Goal: Answer question/provide support

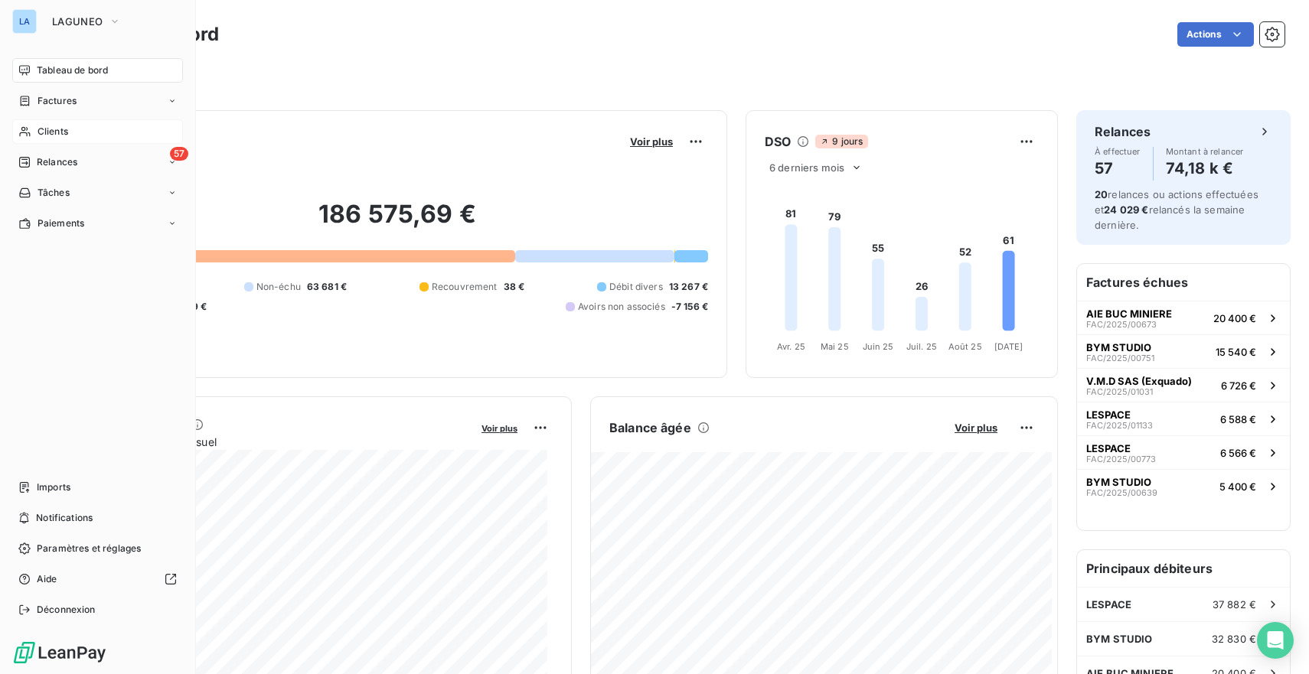
click at [33, 128] on div "Clients" at bounding box center [97, 131] width 171 height 24
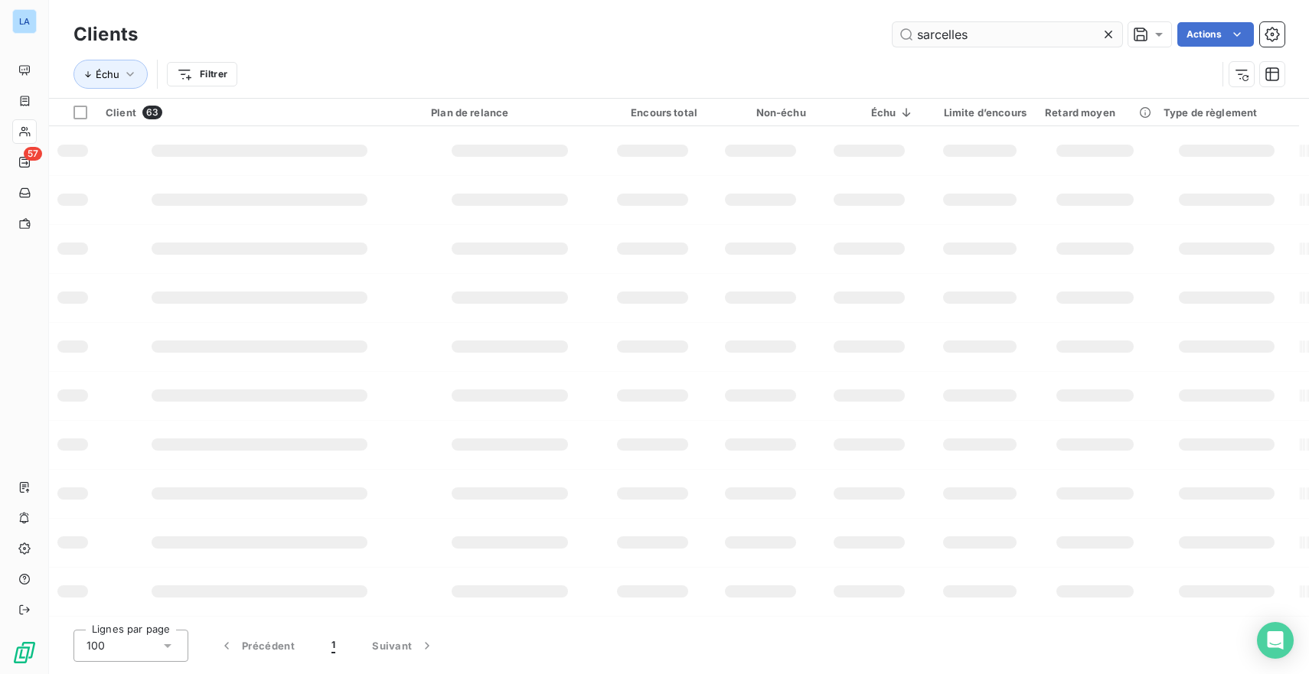
type input "sarcelles"
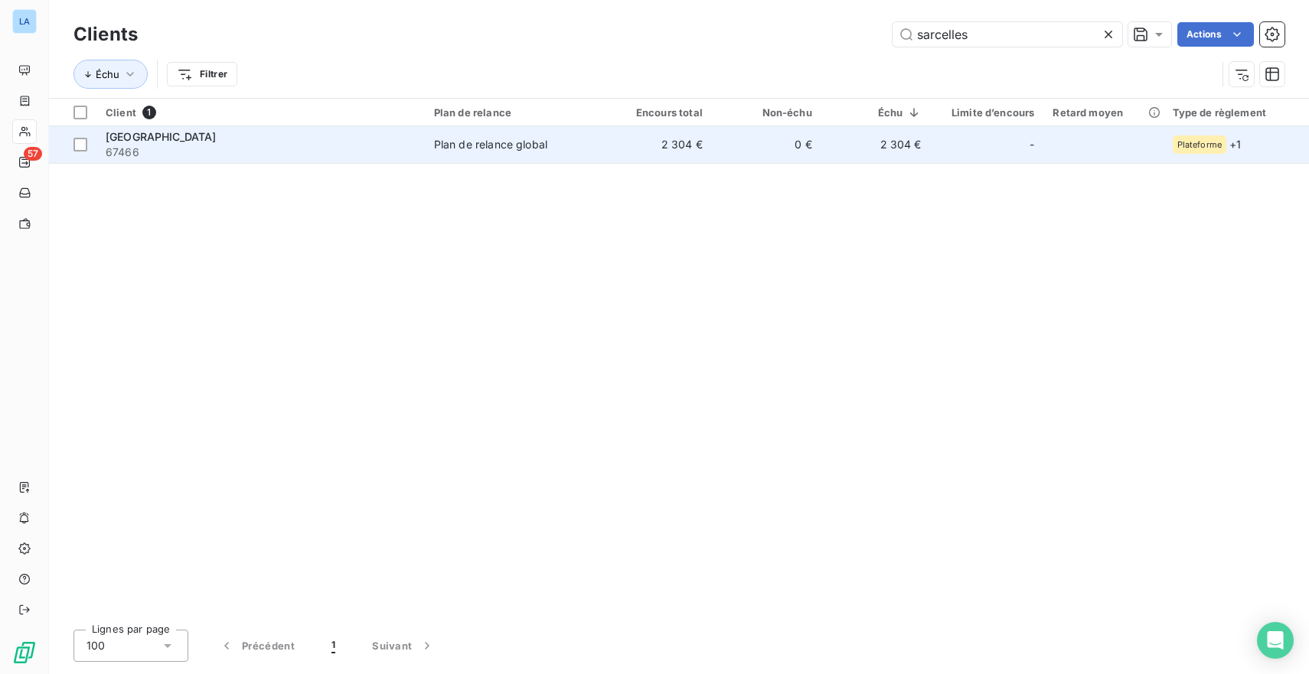
click at [359, 156] on span "67466" at bounding box center [261, 152] width 310 height 15
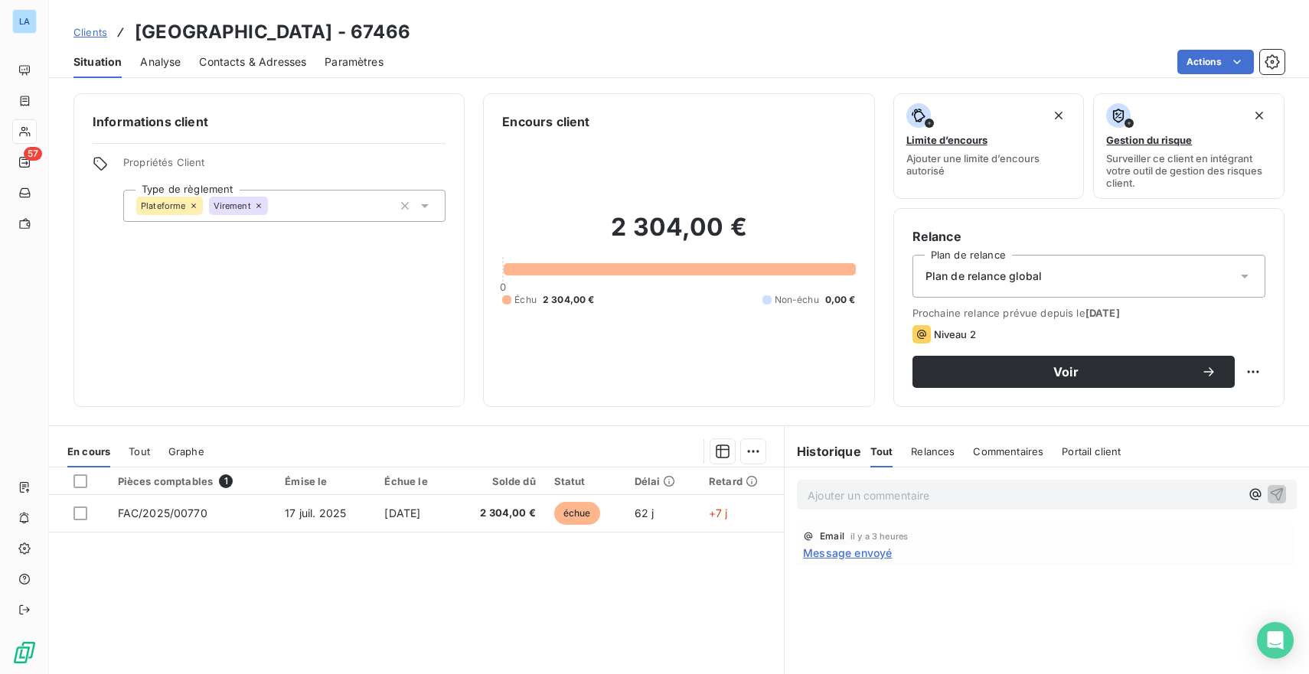
click at [174, 57] on span "Analyse" at bounding box center [160, 61] width 41 height 15
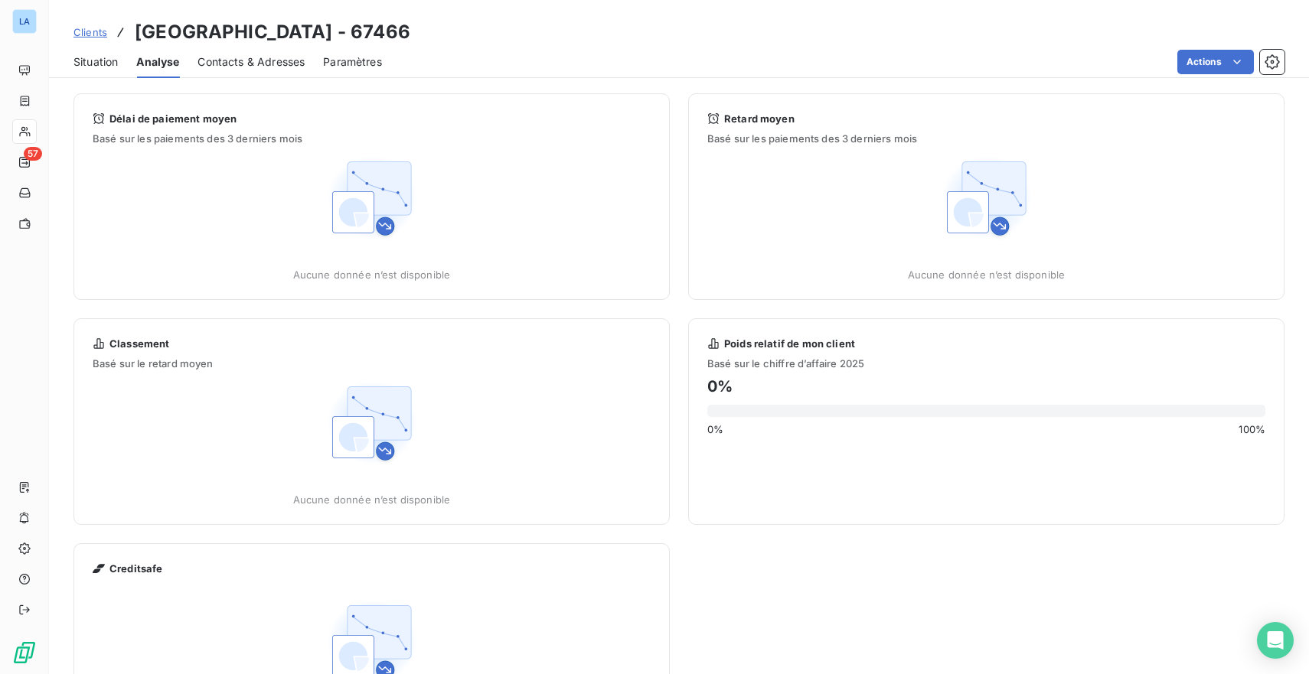
click at [250, 60] on span "Contacts & Adresses" at bounding box center [250, 61] width 107 height 15
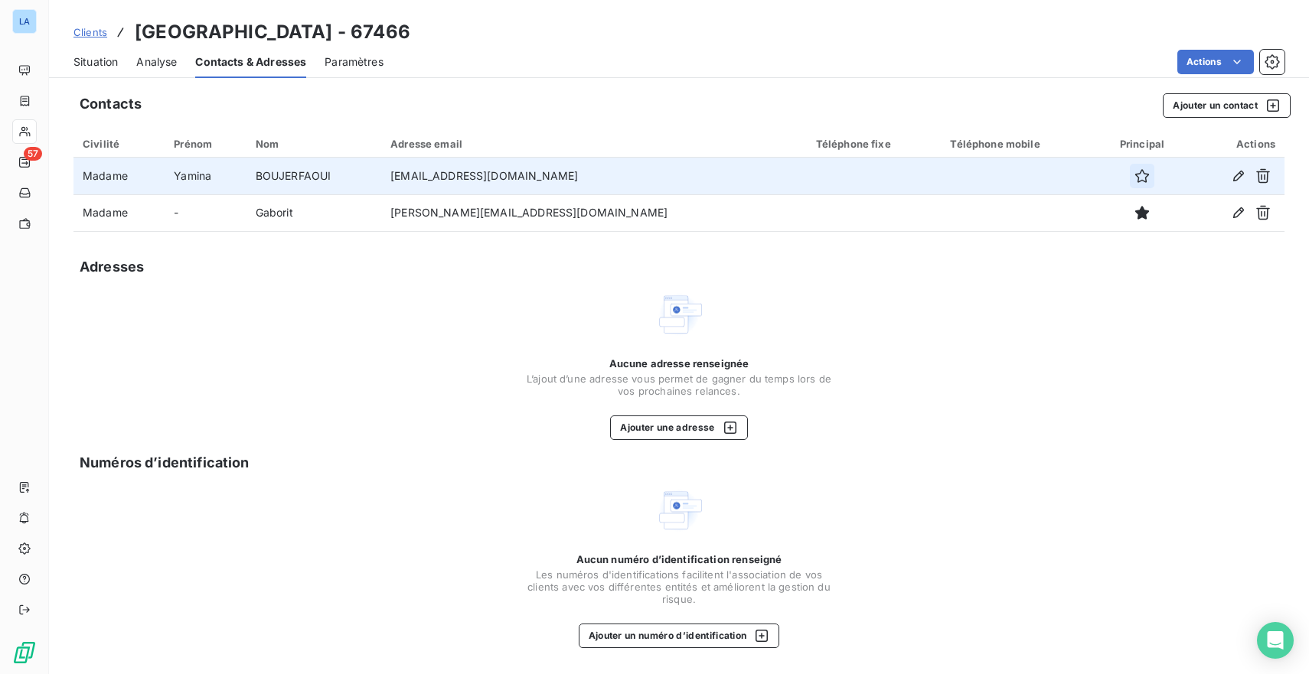
click at [1134, 172] on icon "button" at bounding box center [1141, 175] width 15 height 15
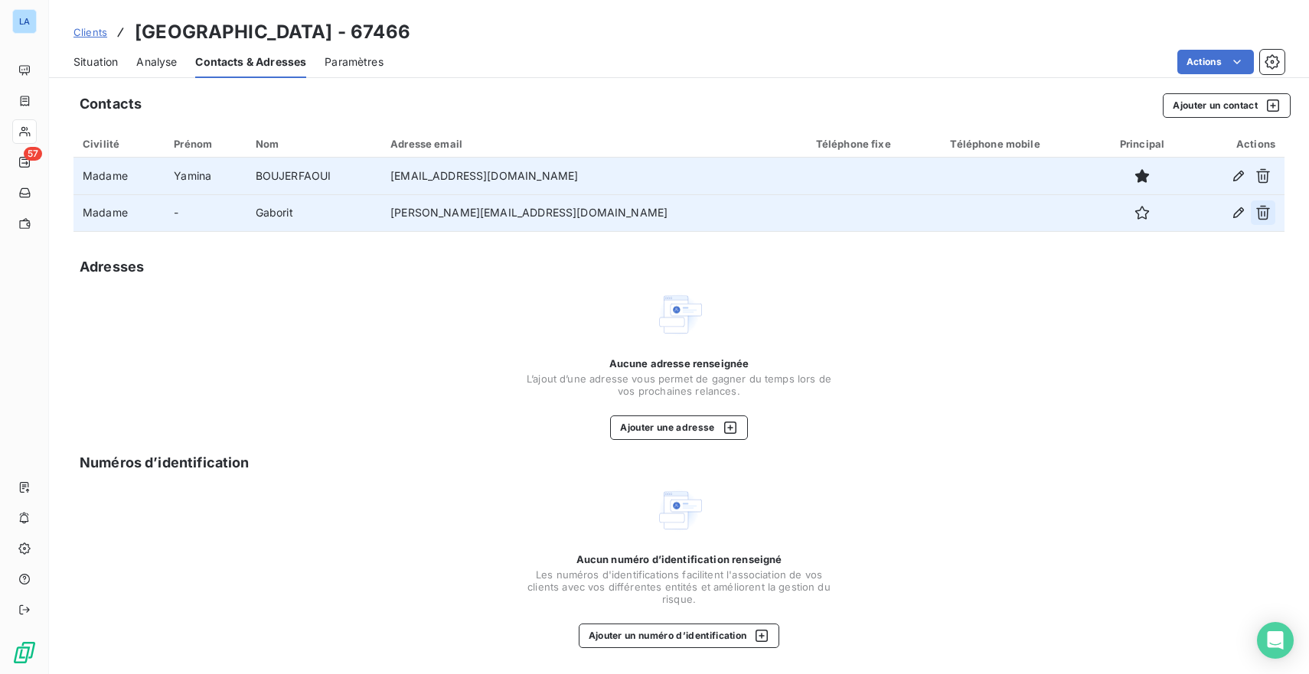
click at [1266, 210] on icon "button" at bounding box center [1262, 212] width 15 height 15
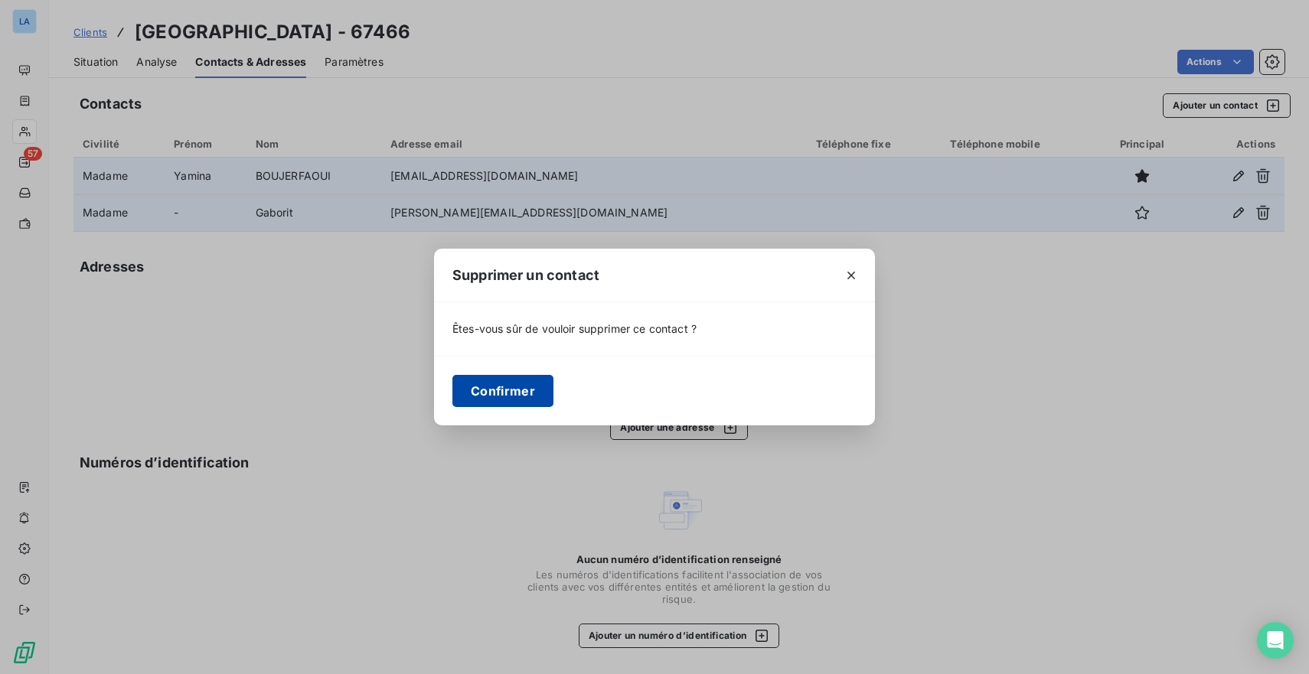
click at [536, 400] on button "Confirmer" at bounding box center [502, 391] width 101 height 32
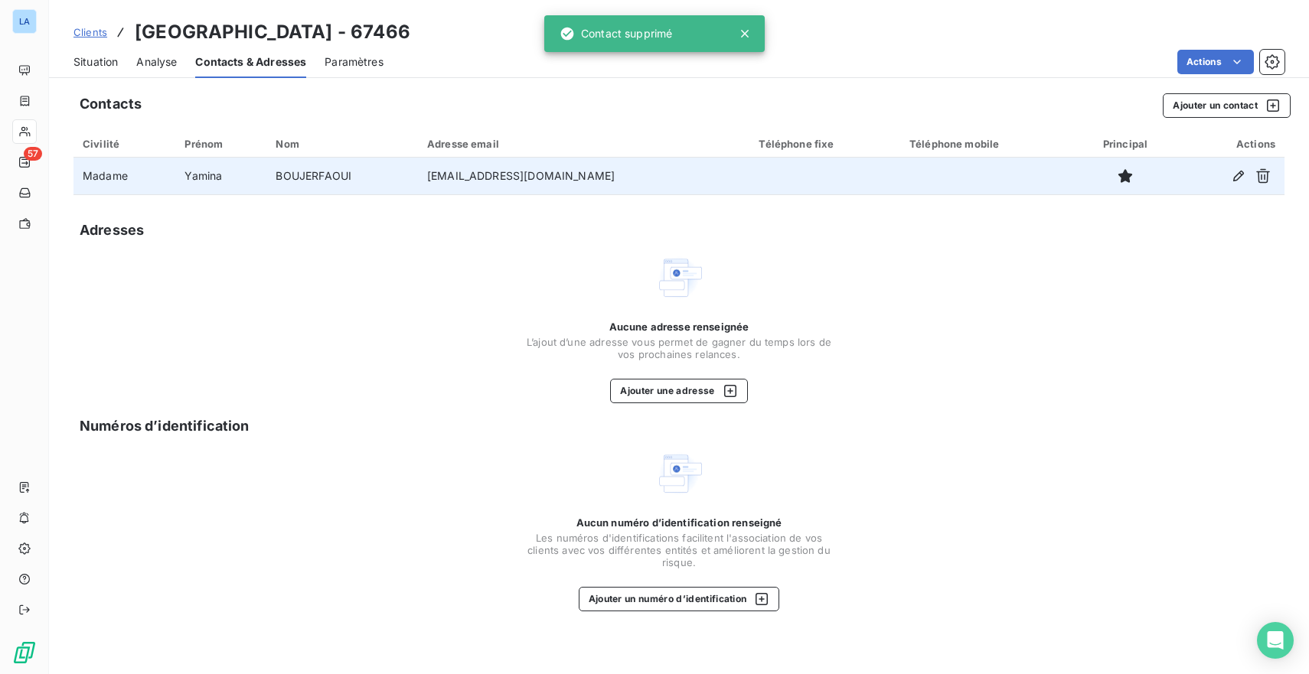
click at [344, 64] on span "Paramètres" at bounding box center [353, 61] width 59 height 15
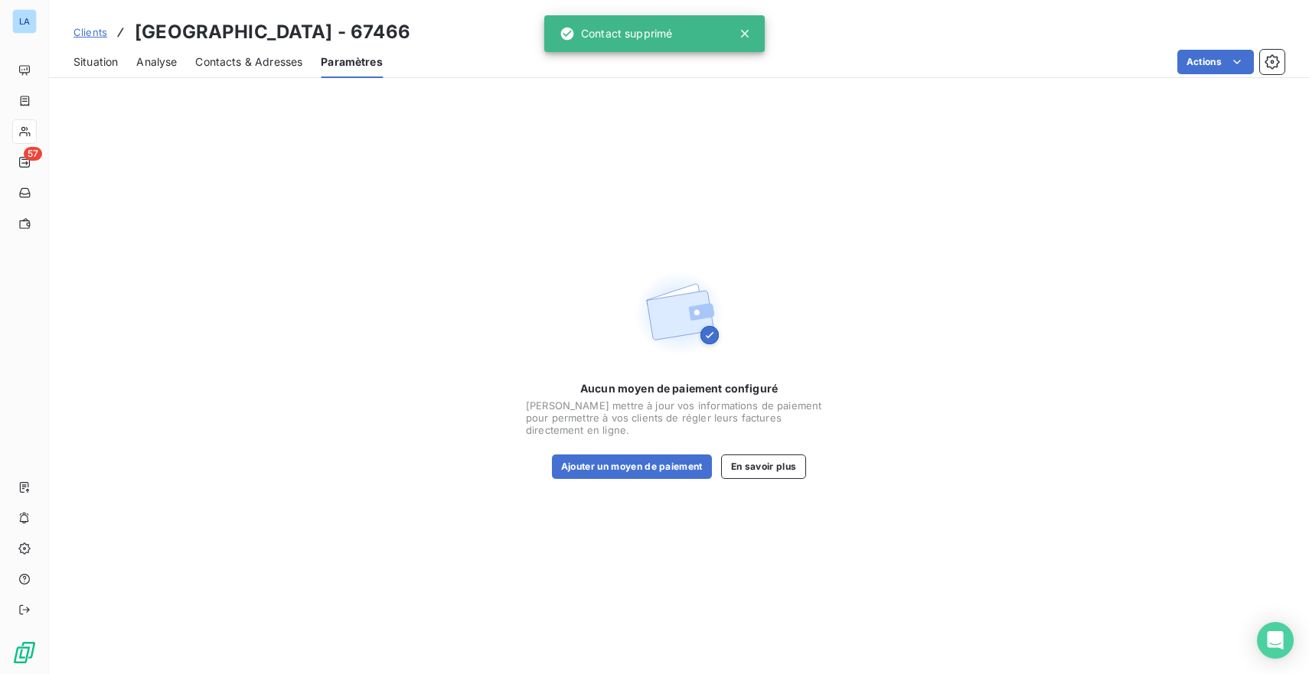
click at [279, 64] on span "Contacts & Adresses" at bounding box center [248, 61] width 107 height 15
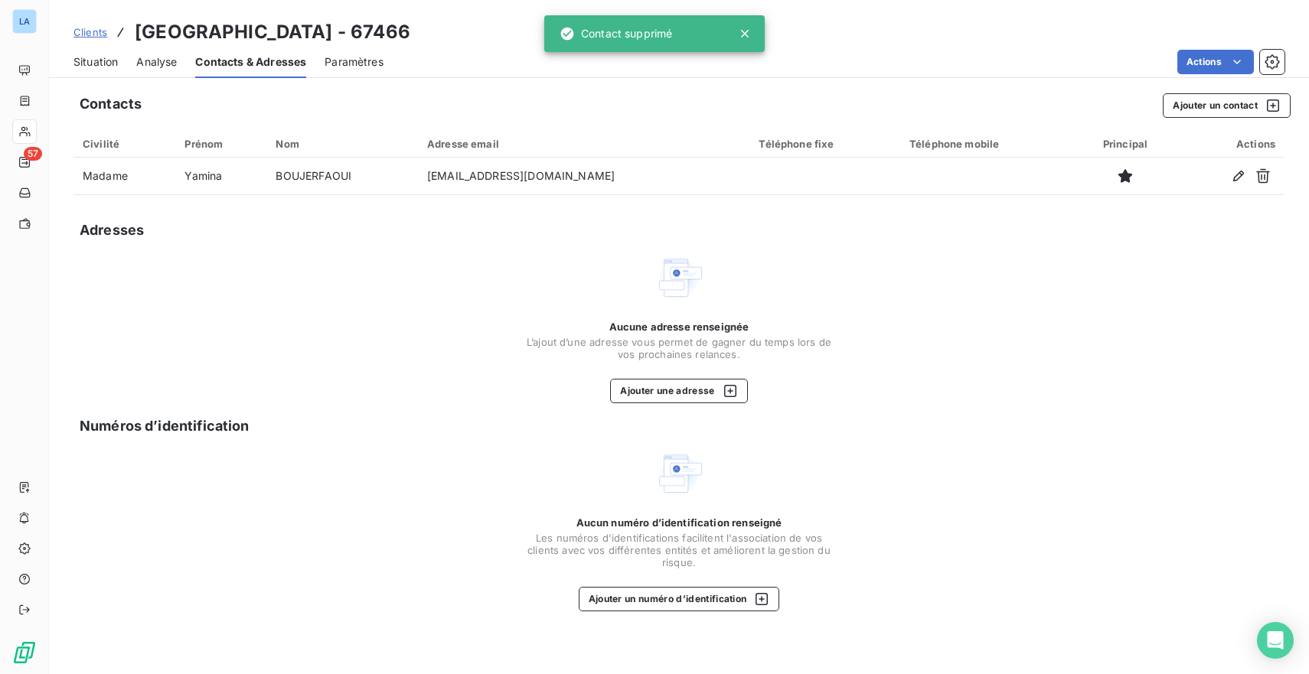
click at [106, 63] on span "Situation" at bounding box center [95, 61] width 44 height 15
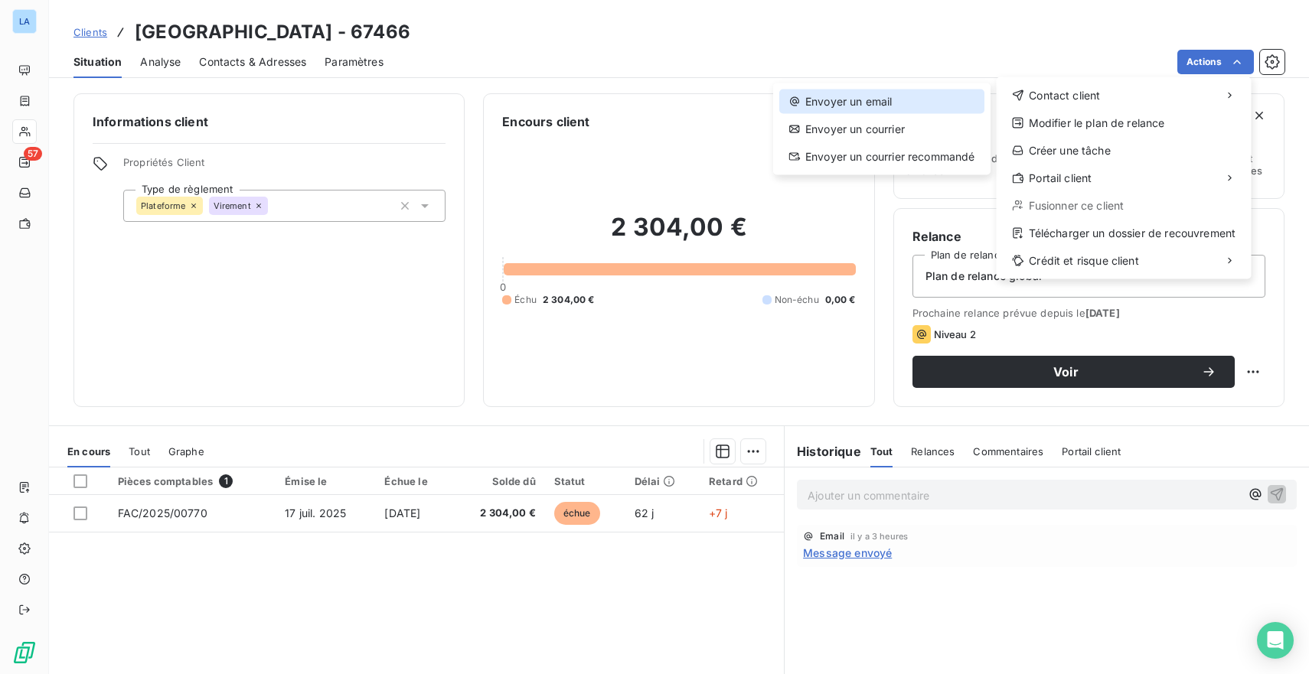
click at [917, 101] on div "Envoyer un email" at bounding box center [881, 102] width 205 height 24
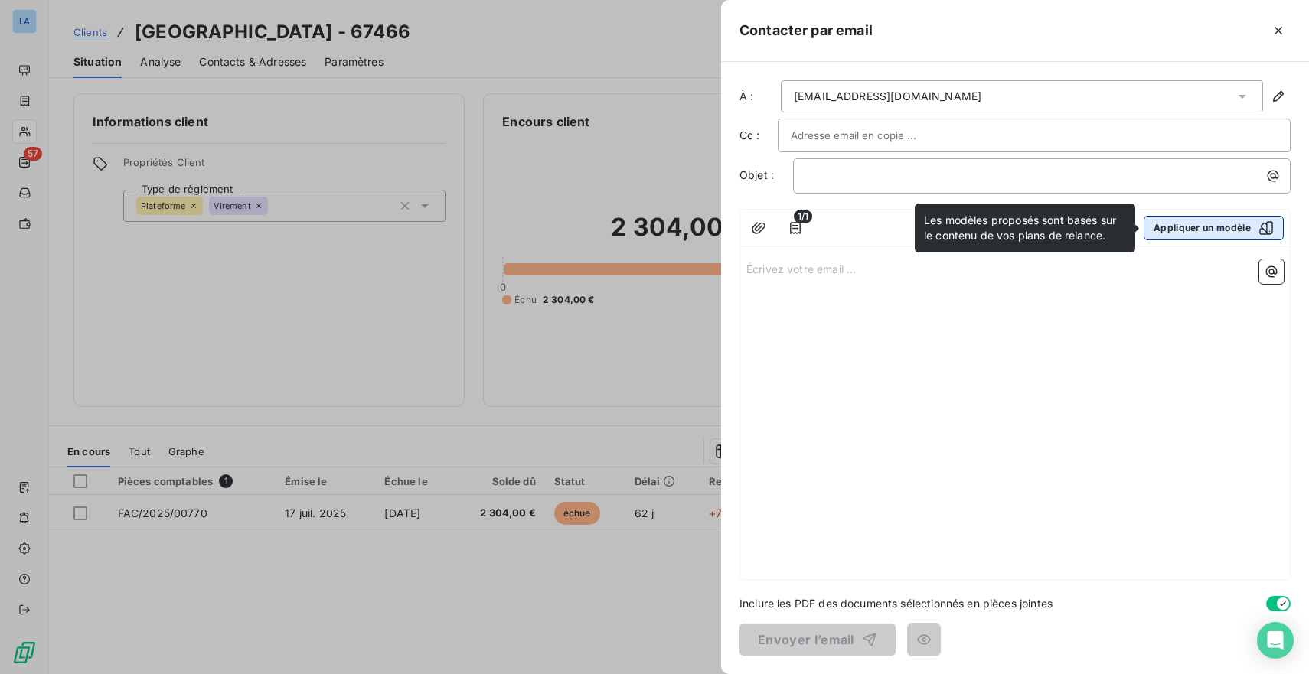
click at [1227, 220] on button "Appliquer un modèle" at bounding box center [1213, 228] width 140 height 24
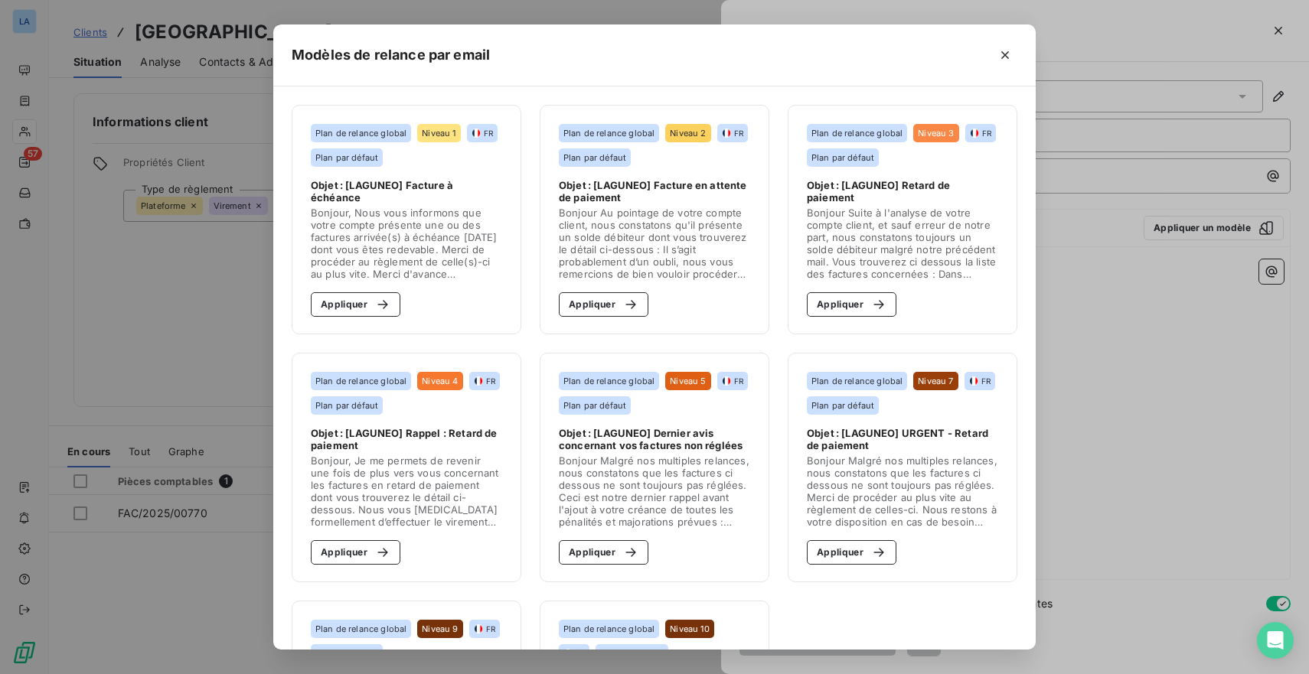
click at [640, 228] on span "Bonjour Au pointage de votre compte client, nous constatons qu'il présente un s…" at bounding box center [654, 243] width 191 height 73
click at [615, 298] on div "button" at bounding box center [626, 304] width 23 height 15
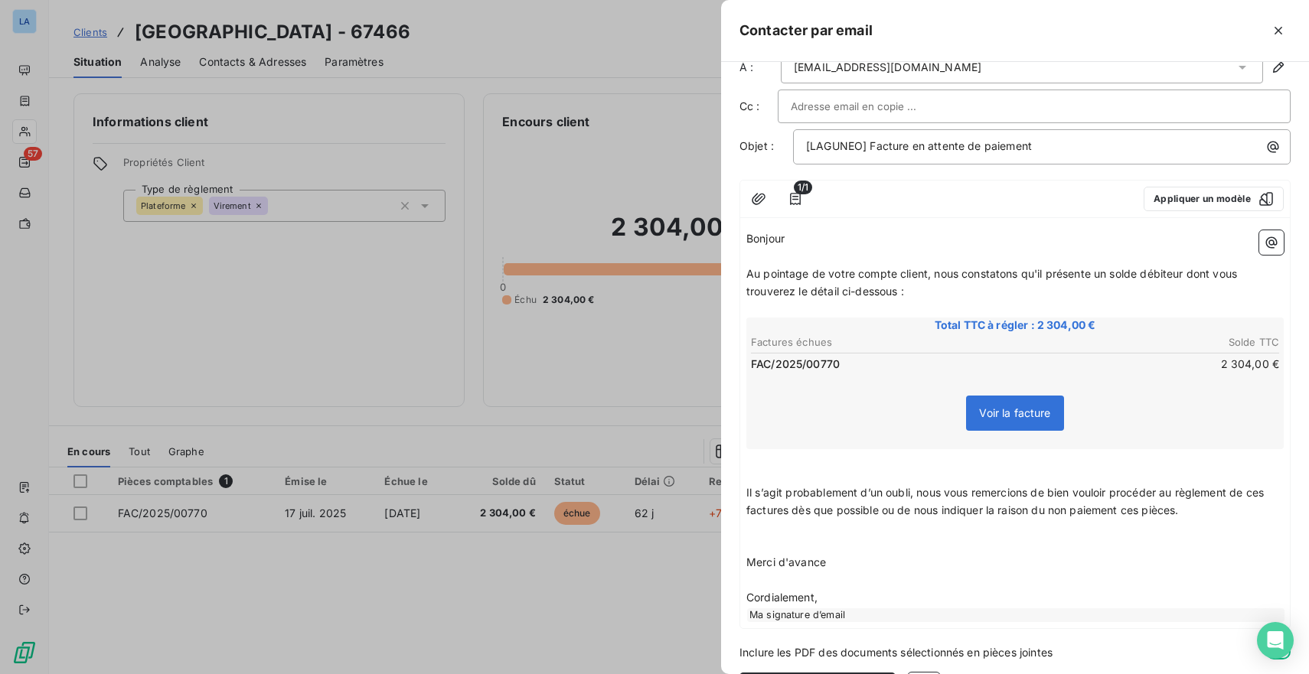
scroll to position [68, 0]
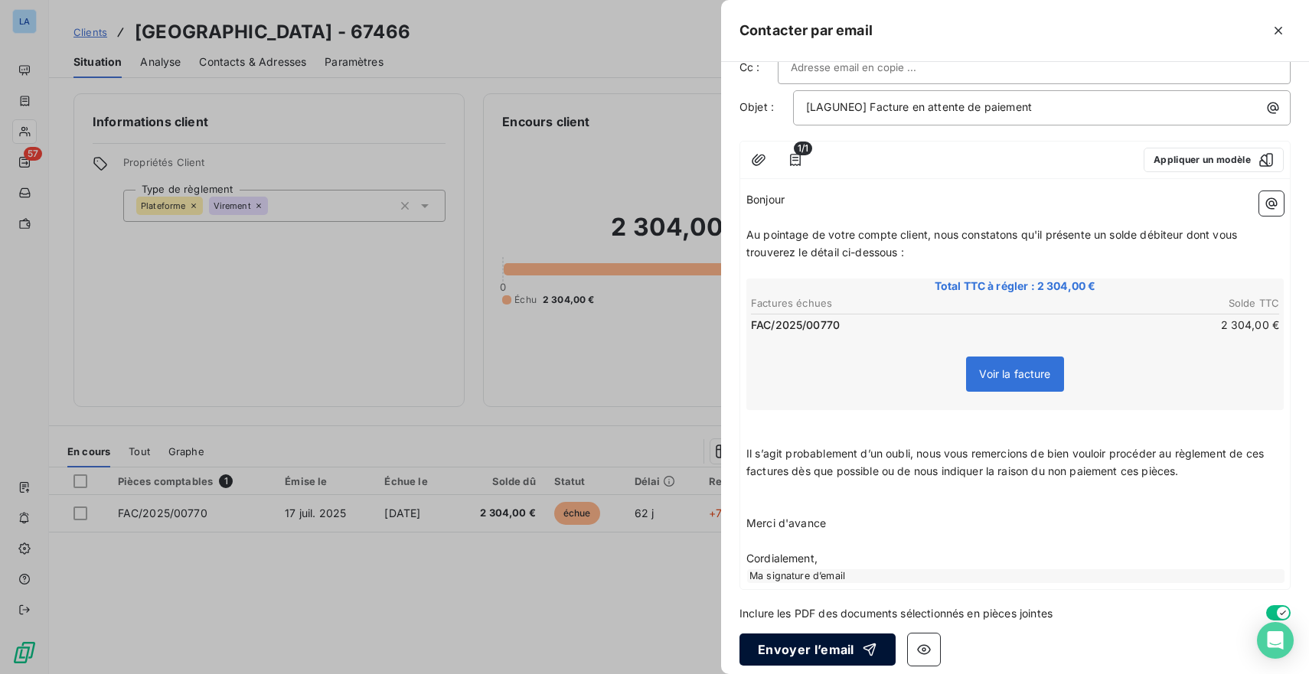
click at [802, 634] on button "Envoyer l’email" at bounding box center [817, 650] width 156 height 32
